Goal: Information Seeking & Learning: Learn about a topic

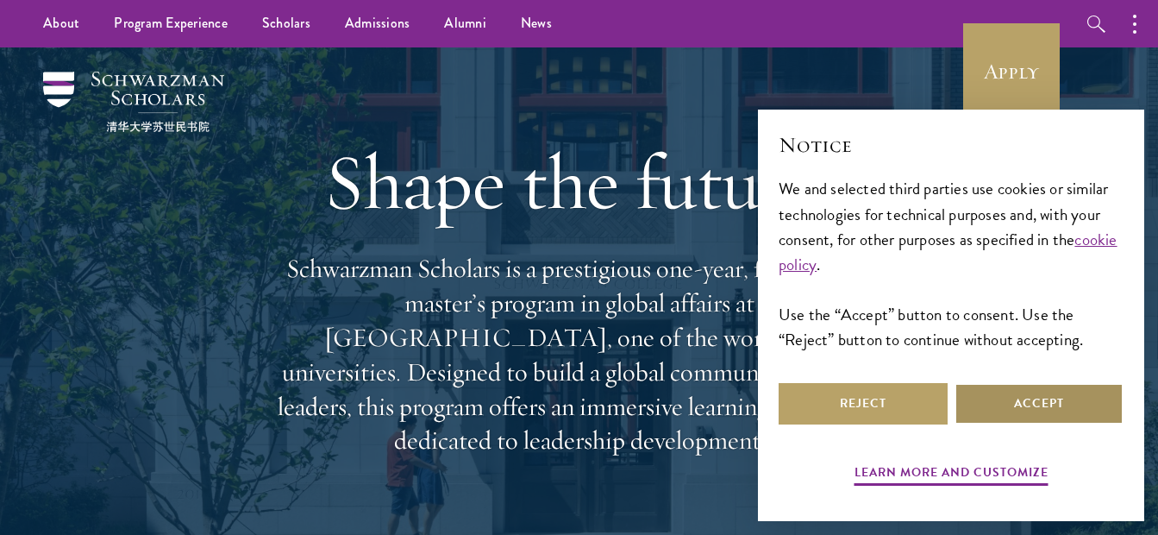
click at [1030, 405] on button "Accept" at bounding box center [1039, 403] width 169 height 41
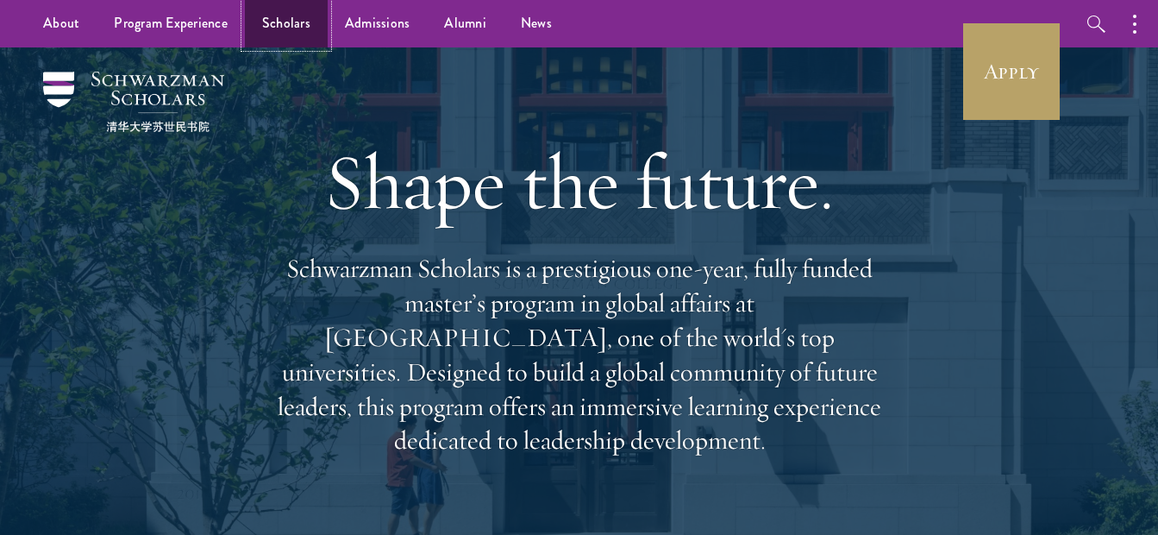
click at [269, 24] on link "Scholars" at bounding box center [286, 23] width 83 height 47
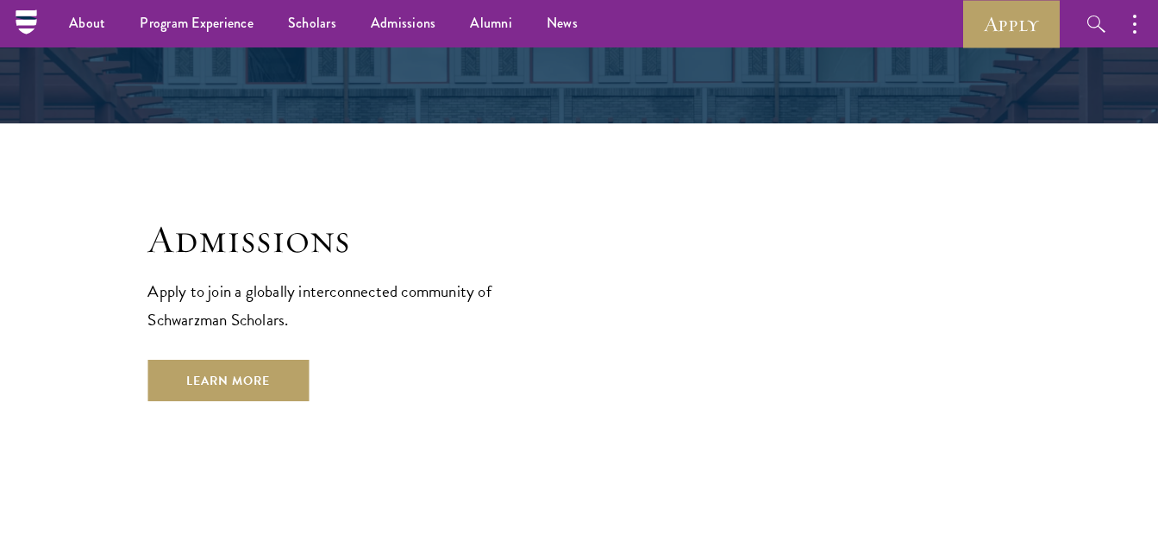
scroll to position [2764, 0]
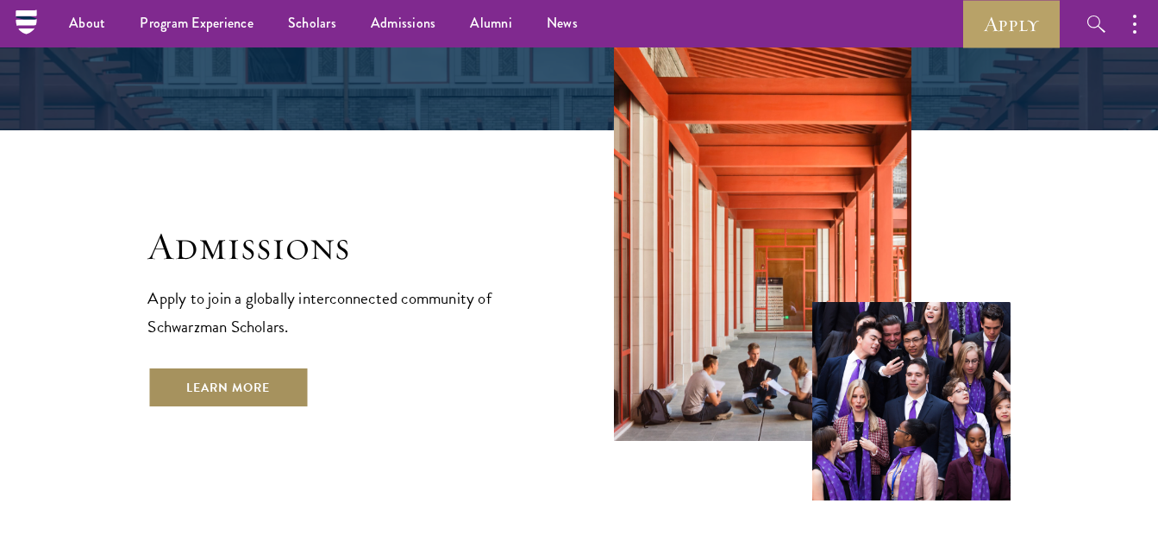
drag, startPoint x: 280, startPoint y: 300, endPoint x: 463, endPoint y: 5, distance: 347.0
click at [280, 366] on link "Learn More" at bounding box center [227, 386] width 161 height 41
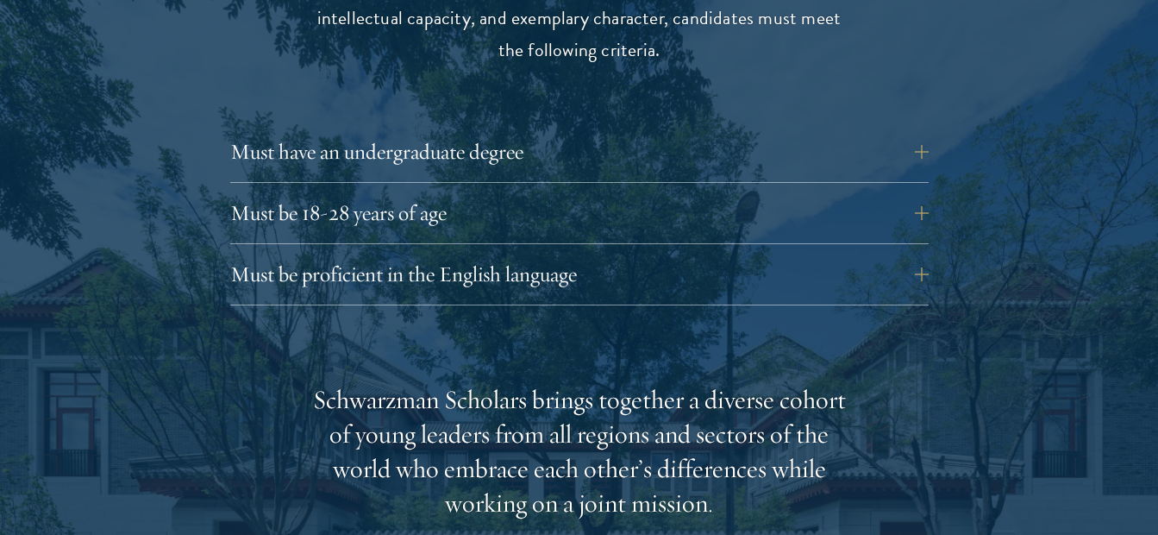
scroll to position [2414, 0]
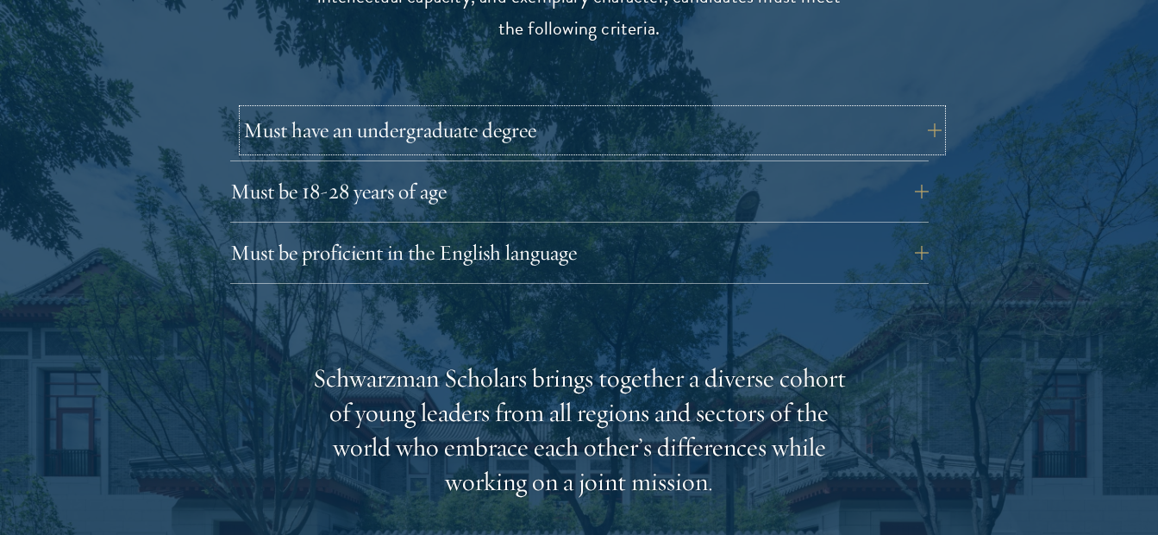
click at [490, 110] on button "Must have an undergraduate degree" at bounding box center [592, 130] width 698 height 41
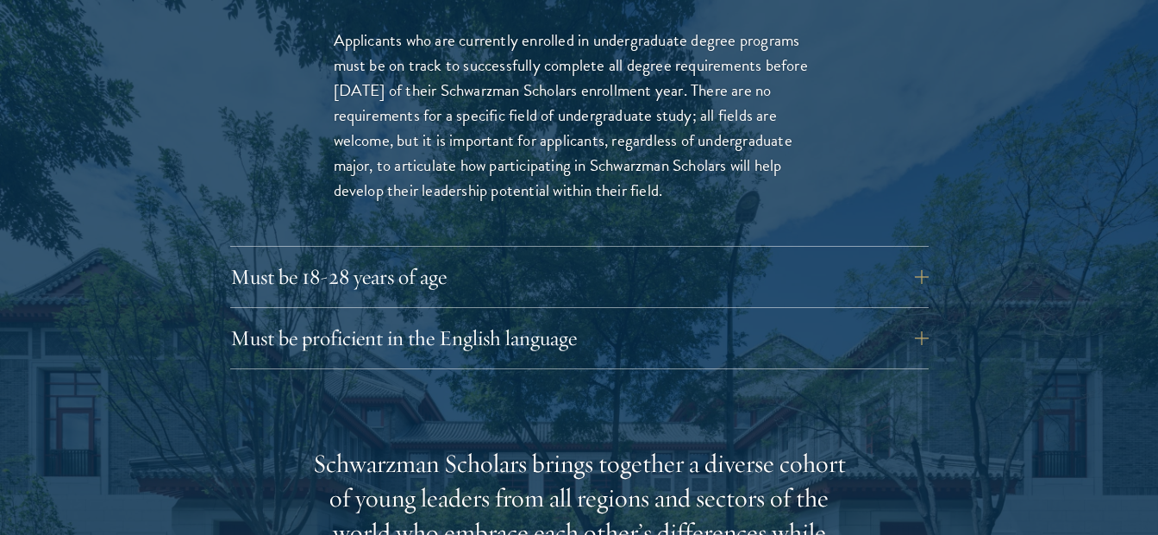
scroll to position [2587, 0]
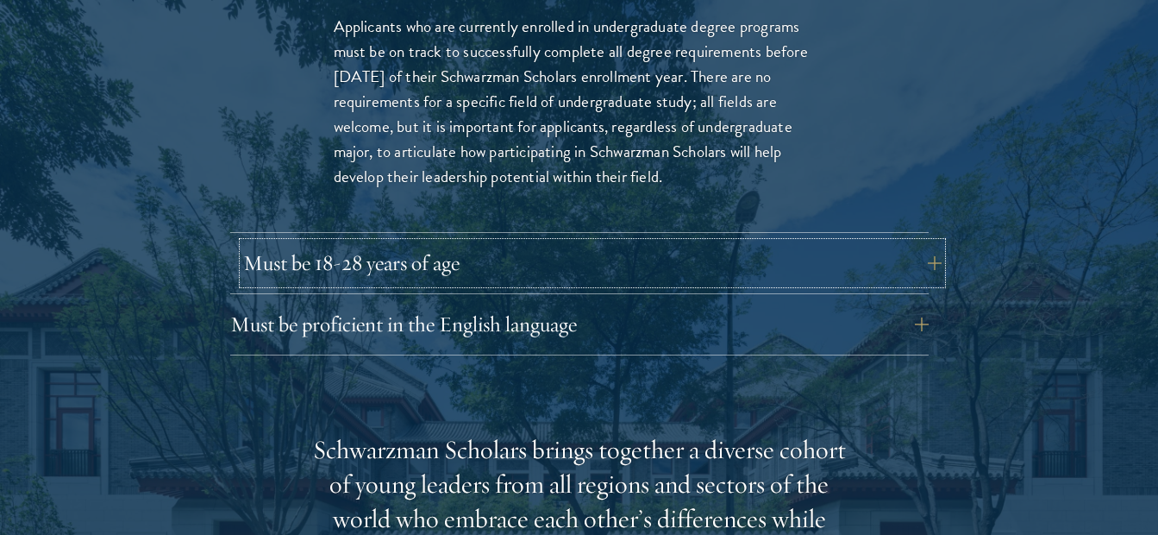
click at [585, 242] on button "Must be 18-28 years of age" at bounding box center [592, 262] width 698 height 41
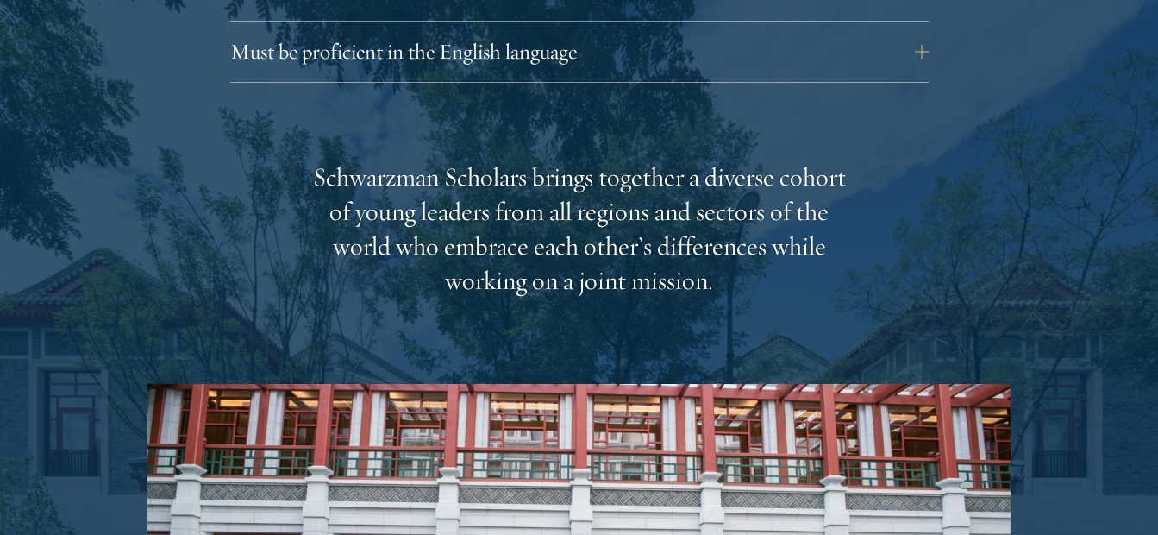
scroll to position [3191, 0]
